Goal: Transaction & Acquisition: Purchase product/service

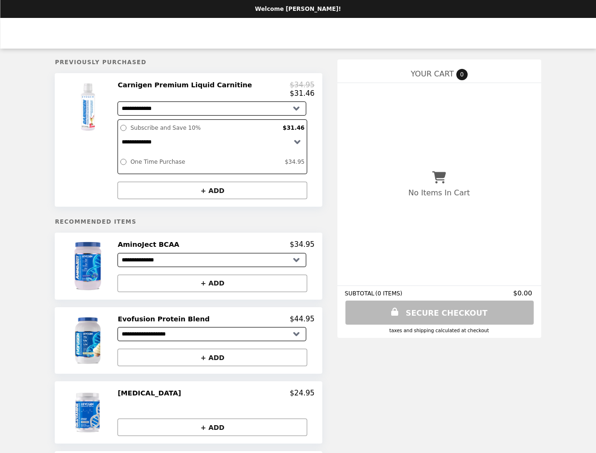
click at [109, 142] on div at bounding box center [88, 140] width 53 height 119
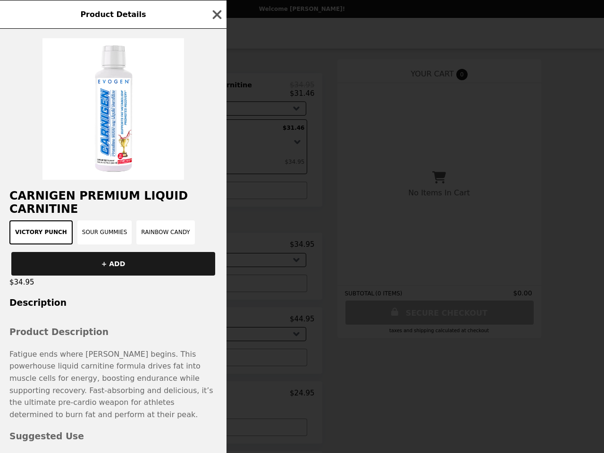
click at [216, 91] on div "Product Details Carnigen Premium Liquid Carnitine Victory Punch Sour Gummies Ra…" at bounding box center [302, 226] width 604 height 453
click at [216, 194] on div "Product Details Carnigen Premium Liquid Carnitine Victory Punch Sour Gummies Ra…" at bounding box center [302, 226] width 604 height 453
click at [109, 271] on button "+ ADD" at bounding box center [113, 264] width 204 height 24
click at [216, 250] on div "Product Details Carnigen Premium Liquid Carnitine Victory Punch Sour Gummies Ra…" at bounding box center [302, 226] width 604 height 453
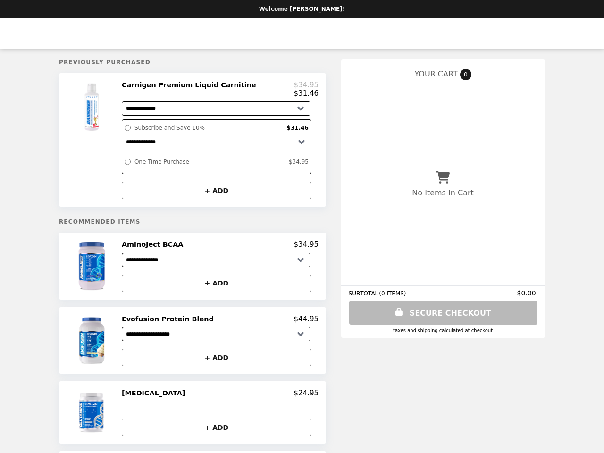
click at [216, 288] on button "+ ADD" at bounding box center [217, 283] width 190 height 17
click at [109, 346] on img at bounding box center [93, 340] width 54 height 51
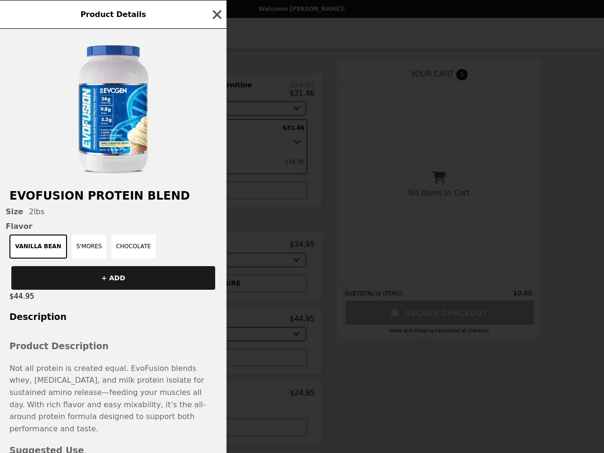
click at [216, 325] on div "Product Details Evofusion Protein Blend Size 2lbs Flavor Vanilla Bean S'mores C…" at bounding box center [302, 226] width 604 height 453
click at [109, 419] on div "Product Details Evofusion Protein Blend Size 2lbs Flavor Vanilla Bean S'mores C…" at bounding box center [302, 226] width 604 height 453
